Goal: Complete application form

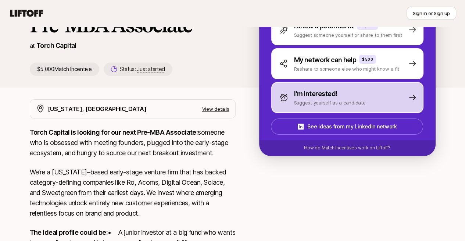
scroll to position [71, 0]
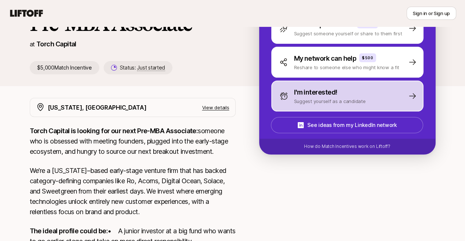
click at [342, 85] on div "I'm interested! Suggest yourself as a candidate" at bounding box center [347, 95] width 152 height 31
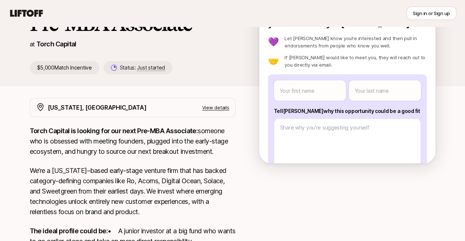
scroll to position [49, 0]
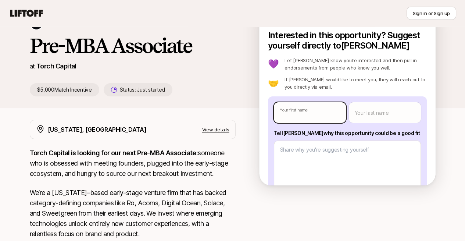
type textarea "x"
click at [324, 107] on body "New to Liftoff? See how it works Sign in or Sign up Sign in or Sign up [PERSON_…" at bounding box center [232, 71] width 465 height 241
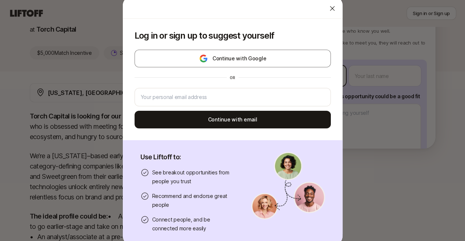
scroll to position [86, 0]
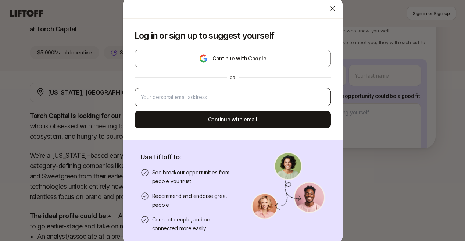
click at [265, 104] on div at bounding box center [232, 97] width 196 height 18
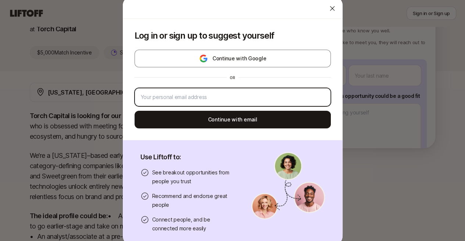
click at [255, 99] on input "email" at bounding box center [233, 97] width 184 height 9
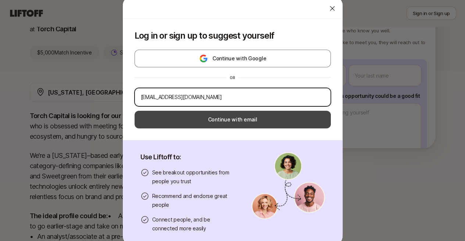
type input "[EMAIL_ADDRESS][DOMAIN_NAME]"
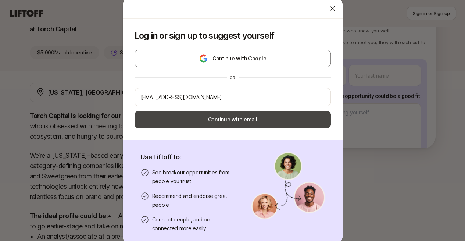
click at [249, 116] on button "Continue with email" at bounding box center [232, 120] width 196 height 18
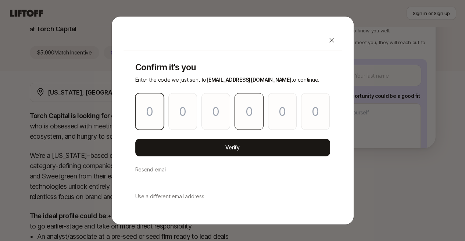
type input "2"
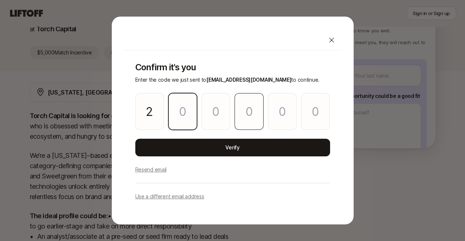
type input "6"
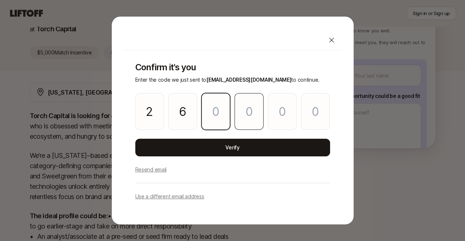
type input "5"
type input "6"
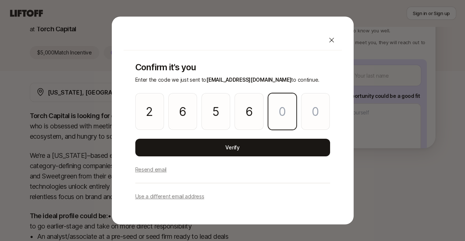
type input "2"
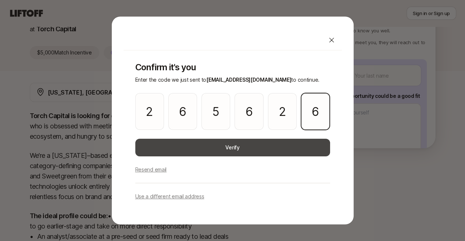
type input "6"
click at [250, 149] on button "Verify" at bounding box center [232, 147] width 195 height 18
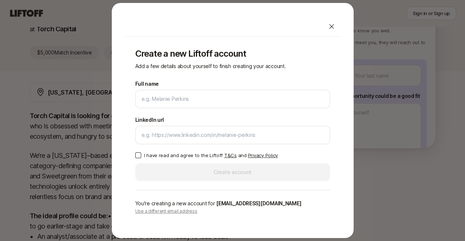
type input "G"
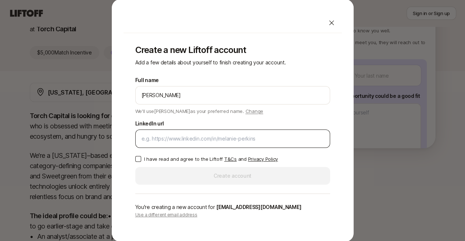
type input "[PERSON_NAME]"
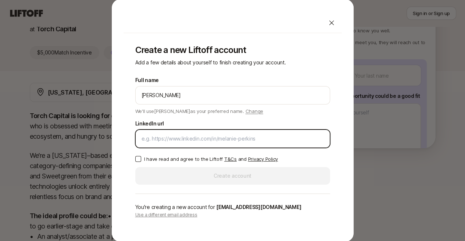
click at [163, 136] on input "LinkedIn url" at bounding box center [232, 138] width 182 height 9
paste input "[URL][DOMAIN_NAME]"
type input "[URL][DOMAIN_NAME]"
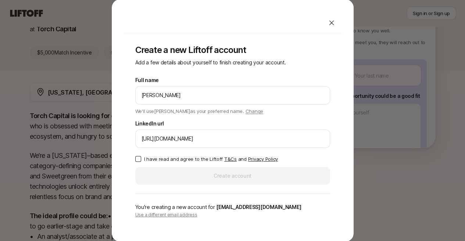
click at [190, 155] on p "I have read and agree to the Liftoff T&Cs and Privacy Policy" at bounding box center [211, 158] width 134 height 7
click at [141, 156] on button "I have read and agree to the Liftoff T&Cs and Privacy Policy" at bounding box center [138, 159] width 6 height 6
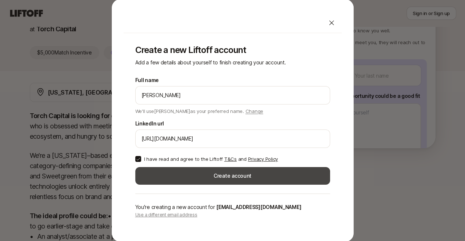
click at [196, 181] on button "Create account" at bounding box center [232, 176] width 195 height 18
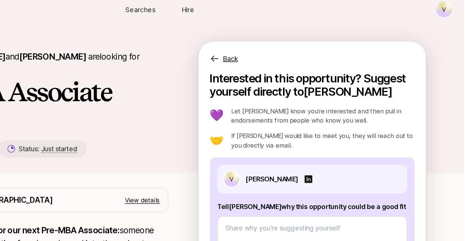
scroll to position [48, 0]
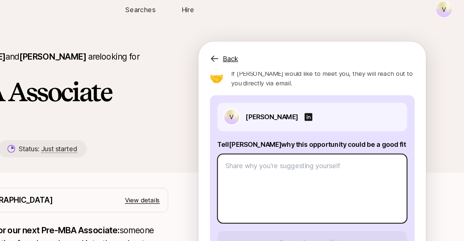
click at [370, 160] on textarea at bounding box center [347, 170] width 147 height 54
type textarea "x"
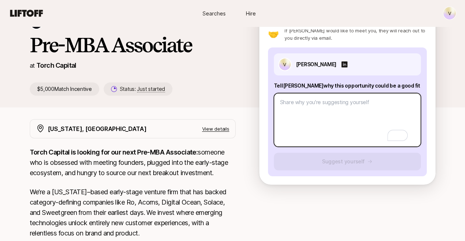
scroll to position [0, 0]
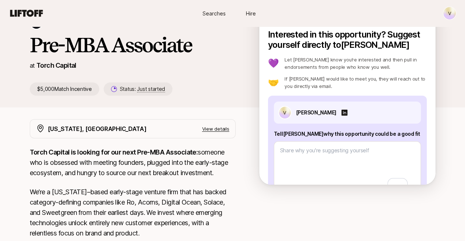
click at [333, 136] on p "Tell [PERSON_NAME] why this opportunity could be a good fit" at bounding box center [347, 133] width 147 height 9
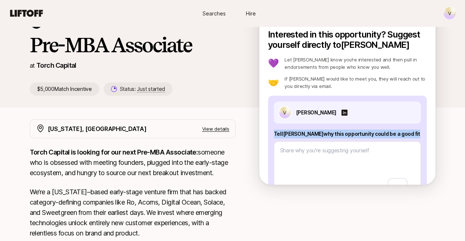
click at [333, 136] on p "Tell [PERSON_NAME] why this opportunity could be a good fit" at bounding box center [347, 133] width 147 height 9
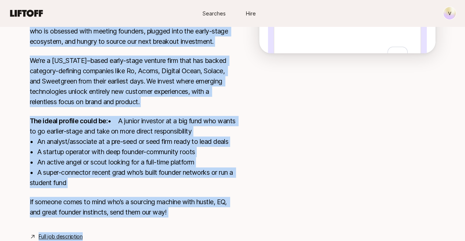
scroll to position [214, 0]
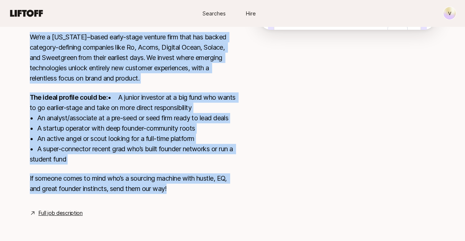
drag, startPoint x: 18, startPoint y: 103, endPoint x: 169, endPoint y: 191, distance: 174.3
click at [169, 191] on div "[US_STATE], [GEOGRAPHIC_DATA] View details Torch Capital is looking for our nex…" at bounding box center [232, 90] width 423 height 253
copy div "Lorem Ipsumdo si ametcon adi eli sedd Eiu-TEM Incididun: utlabor etd ma aliquae…"
click at [62, 216] on link "Full job description" at bounding box center [61, 212] width 44 height 9
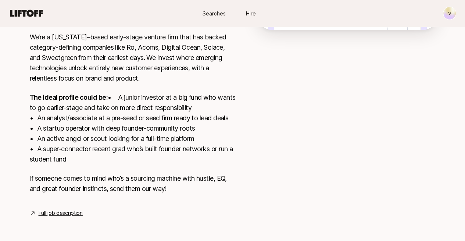
click at [297, 118] on div at bounding box center [347, 86] width 176 height 244
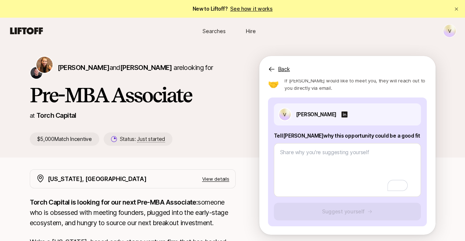
scroll to position [3, 0]
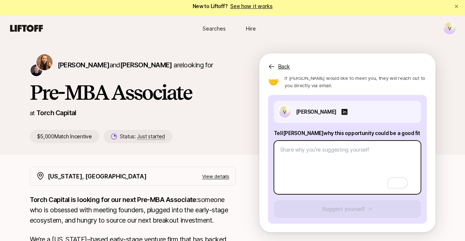
click at [365, 173] on textarea "To enrich screen reader interactions, please activate Accessibility in Grammarl…" at bounding box center [347, 167] width 147 height 54
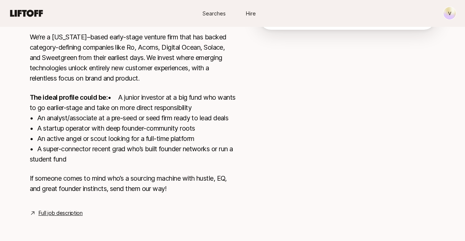
scroll to position [0, 0]
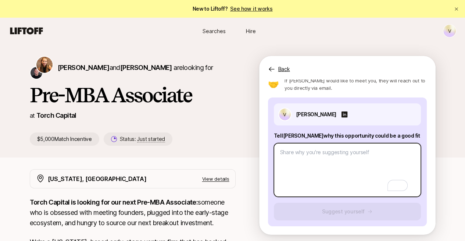
click at [344, 154] on textarea "To enrich screen reader interactions, please activate Accessibility in Grammarl…" at bounding box center [347, 170] width 147 height 54
